Goal: Task Accomplishment & Management: Manage account settings

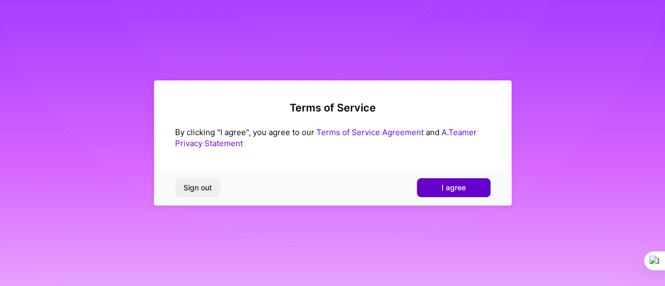
click at [471, 189] on button "I agree" at bounding box center [454, 187] width 74 height 19
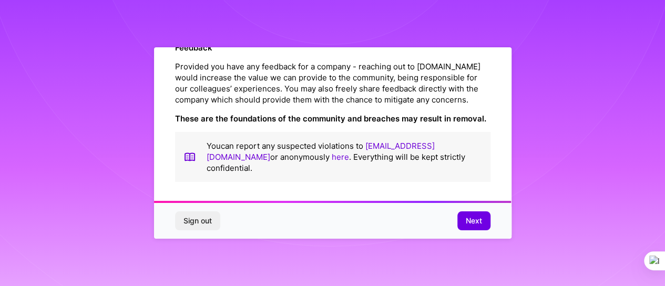
scroll to position [8, 0]
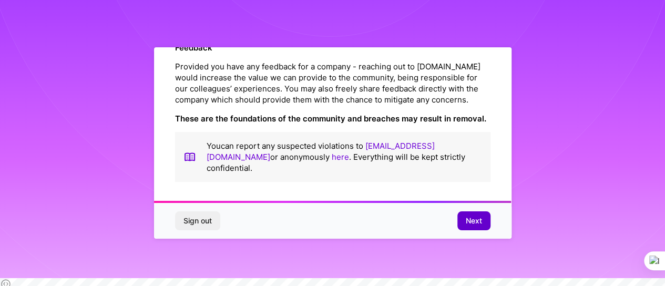
click at [473, 226] on span "Next" at bounding box center [473, 220] width 16 height 11
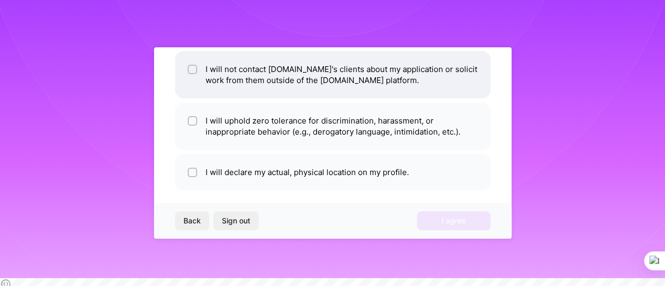
click at [190, 66] on input "checkbox" at bounding box center [193, 69] width 7 height 7
checkbox input "true"
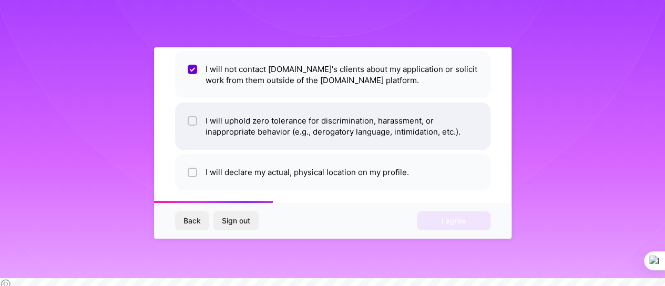
click at [190, 118] on input "checkbox" at bounding box center [193, 121] width 7 height 7
checkbox input "true"
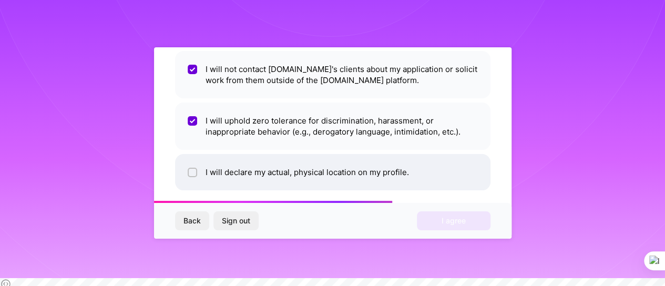
click at [191, 169] on input "checkbox" at bounding box center [193, 172] width 7 height 7
checkbox input "true"
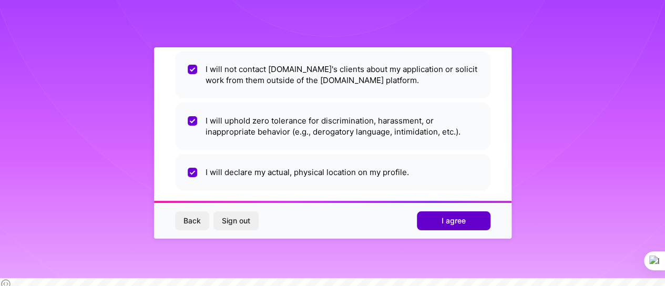
click at [440, 230] on button "I agree" at bounding box center [454, 220] width 74 height 19
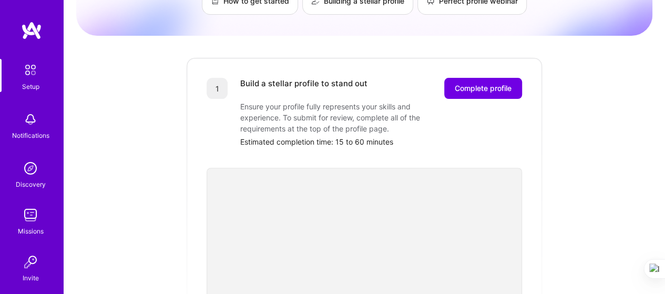
scroll to position [53, 0]
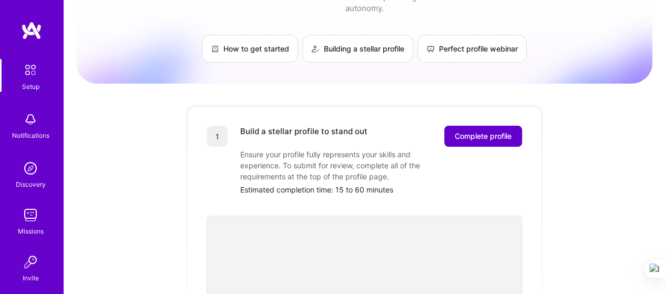
click at [475, 131] on span "Complete profile" at bounding box center [482, 136] width 57 height 11
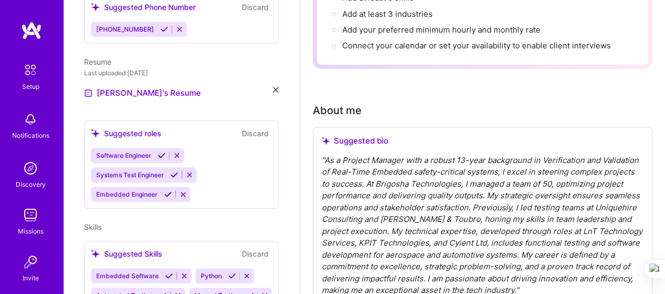
scroll to position [315, 0]
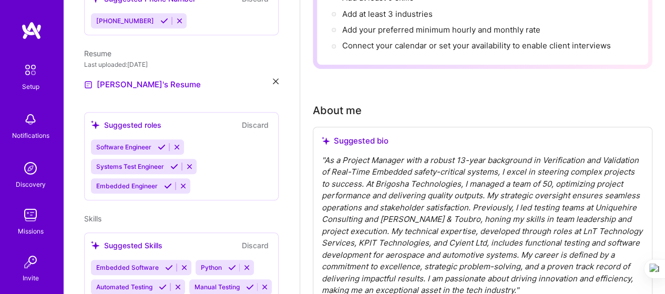
click at [215, 148] on div "Software Engineer Systems Test Engineer Embedded Engineer" at bounding box center [181, 166] width 181 height 54
click at [210, 171] on div "Software Engineer Systems Test Engineer Embedded Engineer" at bounding box center [181, 166] width 181 height 54
click at [119, 182] on span "Embedded Engineer" at bounding box center [126, 186] width 61 height 8
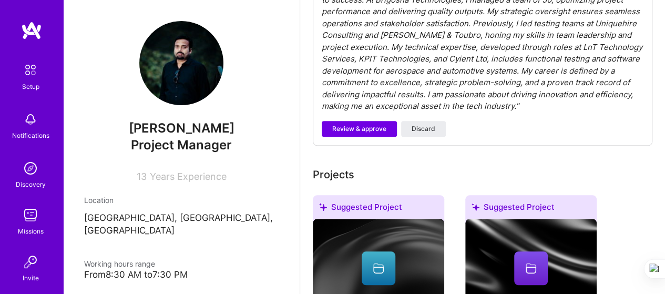
scroll to position [275, 0]
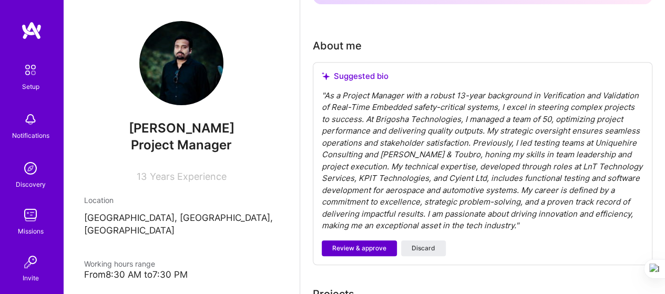
click at [350, 252] on span "Review & approve" at bounding box center [359, 247] width 54 height 9
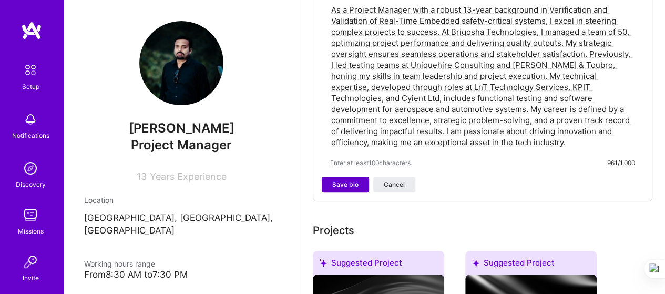
scroll to position [380, 0]
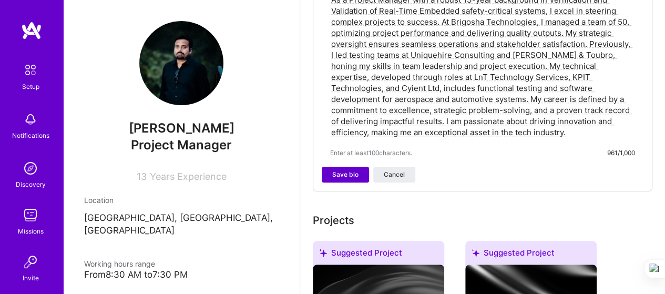
click at [336, 174] on span "Save bio" at bounding box center [345, 174] width 26 height 9
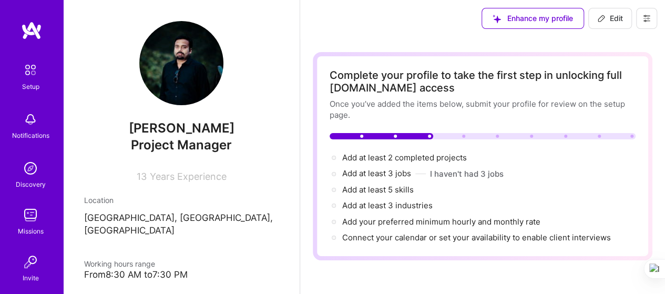
scroll to position [0, 0]
